Goal: Find contact information: Find contact information

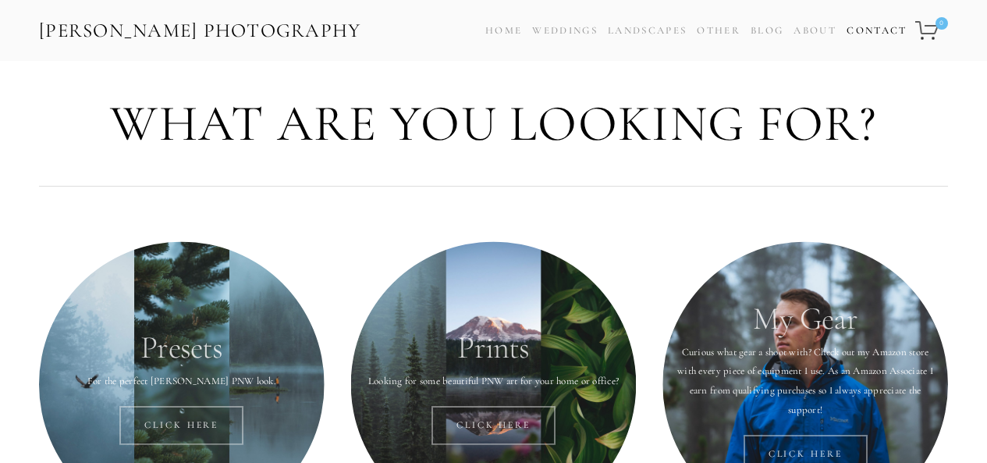
click at [870, 27] on link "Contact" at bounding box center [876, 31] width 60 height 23
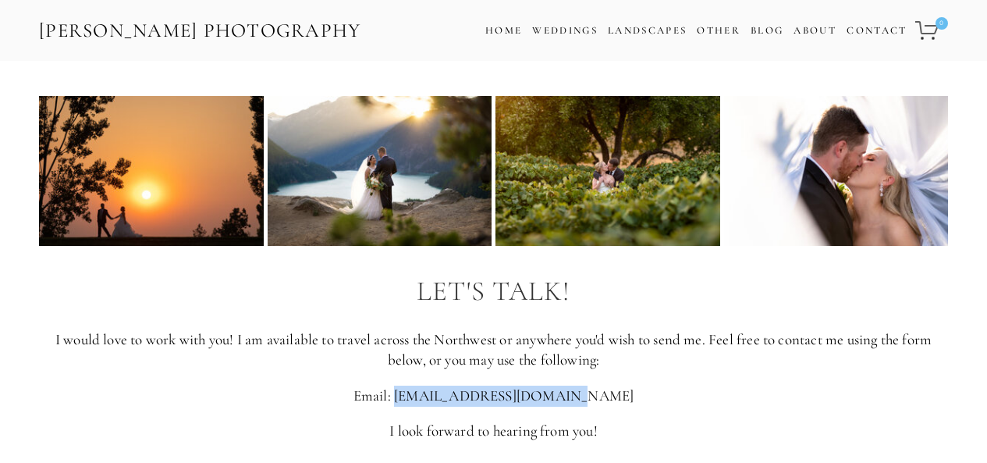
drag, startPoint x: 441, startPoint y: 397, endPoint x: 730, endPoint y: 389, distance: 289.5
click at [730, 389] on p "Email: [EMAIL_ADDRESS][DOMAIN_NAME]" at bounding box center [493, 395] width 909 height 21
copy p "[EMAIL_ADDRESS][DOMAIN_NAME]"
